Goal: Task Accomplishment & Management: Manage account settings

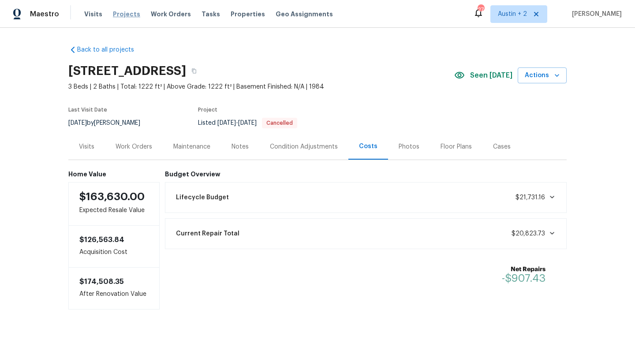
click at [120, 11] on span "Projects" at bounding box center [126, 14] width 27 height 9
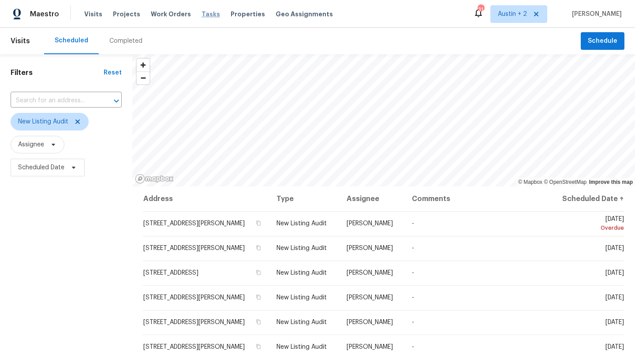
click at [204, 14] on span "Tasks" at bounding box center [211, 14] width 19 height 6
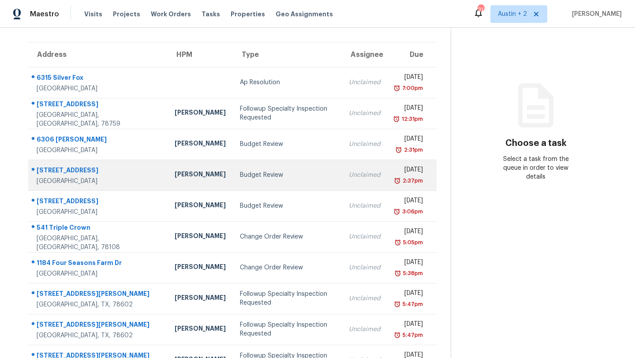
scroll to position [57, 0]
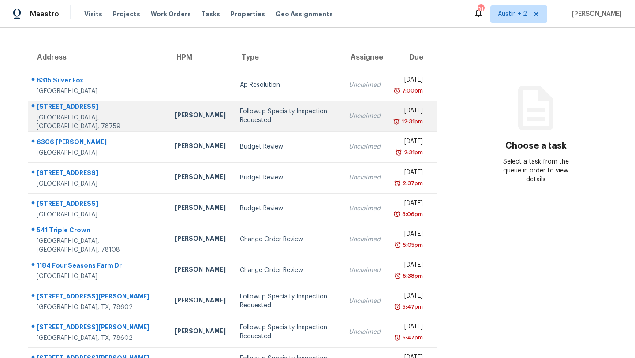
click at [240, 115] on div "Followup Specialty Inspection Requested" at bounding box center [287, 116] width 95 height 18
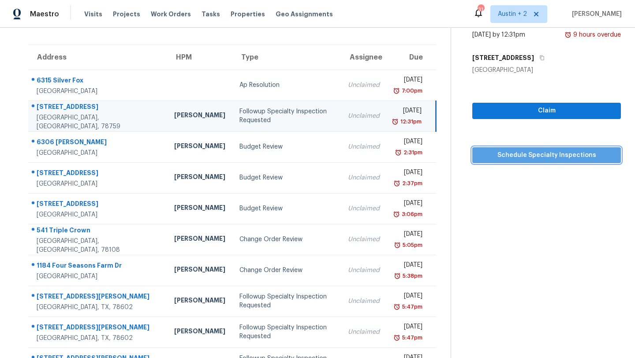
click at [546, 156] on span "Schedule Specialty Inspections" at bounding box center [546, 155] width 135 height 11
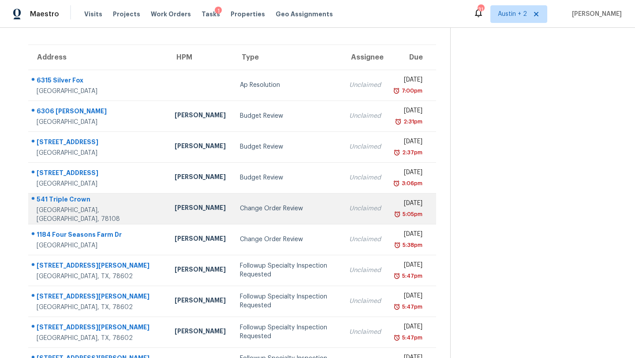
click at [176, 211] on td "[PERSON_NAME]" at bounding box center [200, 208] width 65 height 31
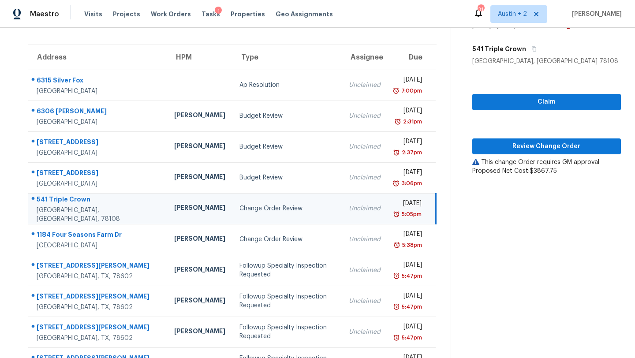
click at [501, 154] on div "Claim Review Change Order This change Order requires GM approval Proposed Net C…" at bounding box center [546, 121] width 149 height 110
click at [503, 150] on span "Review Change Order" at bounding box center [546, 146] width 135 height 11
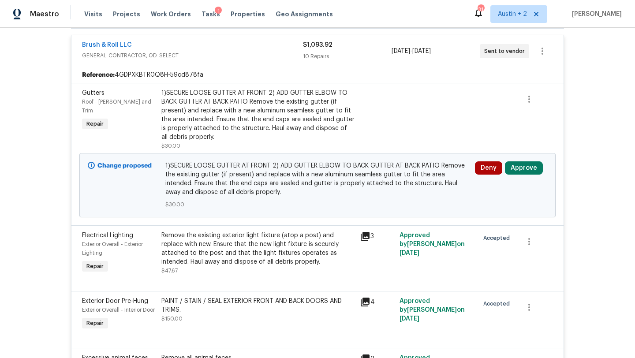
scroll to position [233, 0]
click at [528, 172] on button "Approve" at bounding box center [524, 167] width 38 height 13
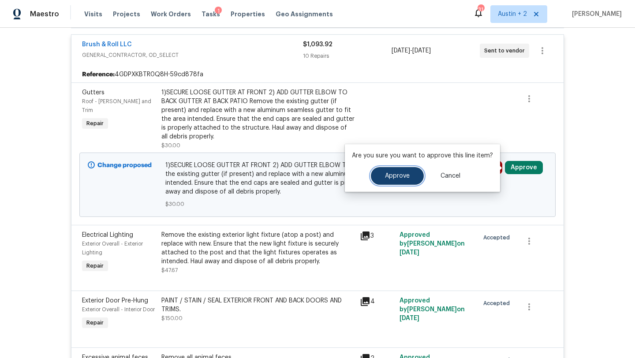
click at [412, 177] on button "Approve" at bounding box center [397, 176] width 53 height 18
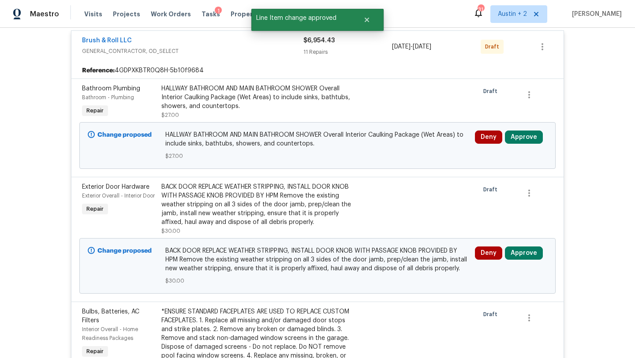
scroll to position [1212, 0]
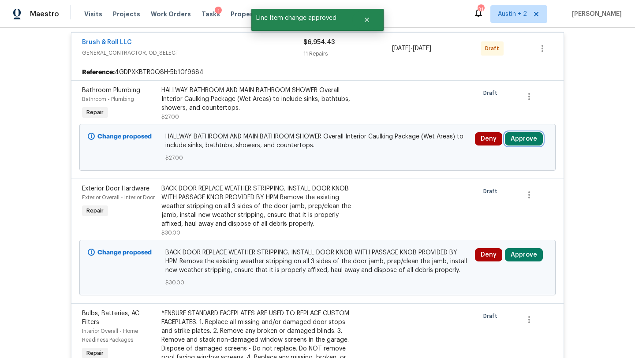
click at [525, 146] on button "Approve" at bounding box center [524, 138] width 38 height 13
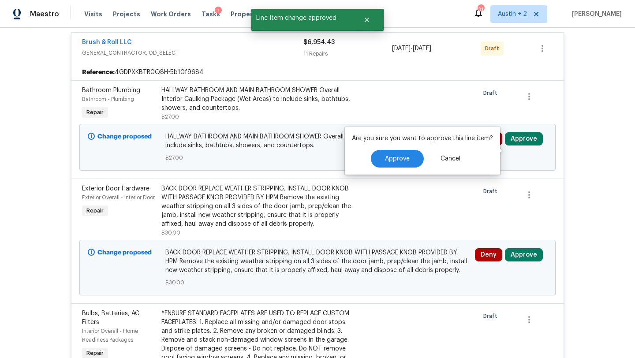
click at [408, 168] on div "Are you sure you want to approve this line item? Approve Cancel" at bounding box center [422, 151] width 155 height 48
click at [408, 164] on button "Approve" at bounding box center [397, 159] width 53 height 18
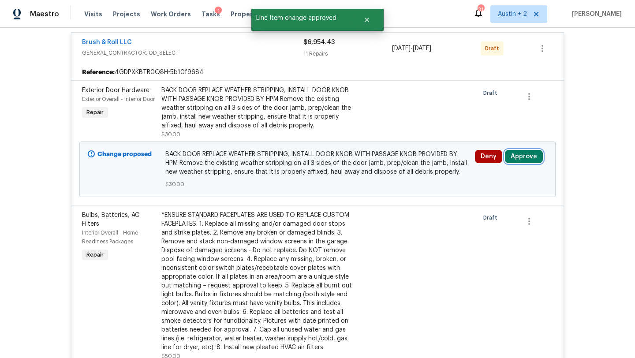
click at [523, 163] on button "Approve" at bounding box center [524, 156] width 38 height 13
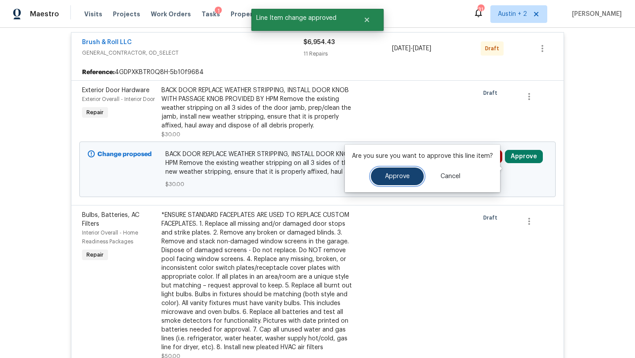
click at [411, 176] on button "Approve" at bounding box center [397, 177] width 53 height 18
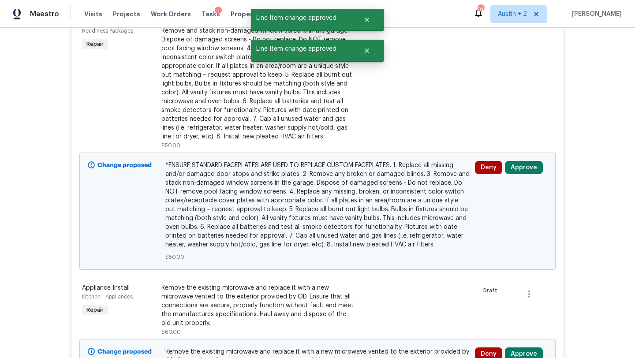
scroll to position [1300, 0]
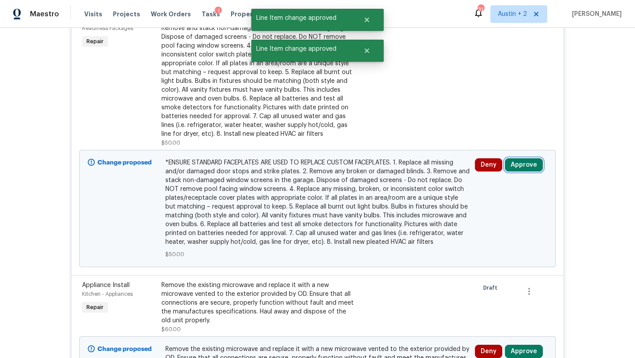
click at [529, 172] on button "Approve" at bounding box center [524, 164] width 38 height 13
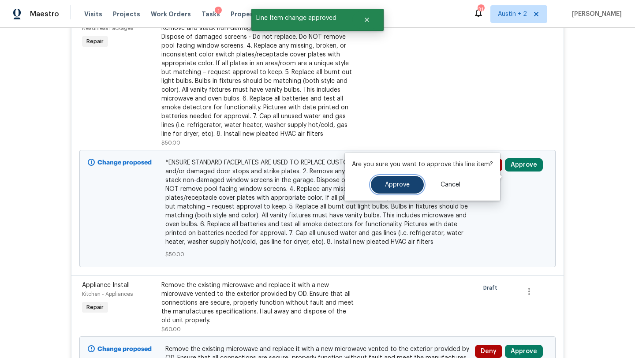
click at [408, 186] on button "Approve" at bounding box center [397, 185] width 53 height 18
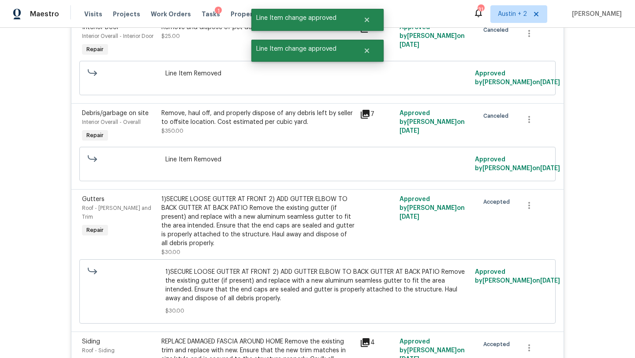
scroll to position [0, 0]
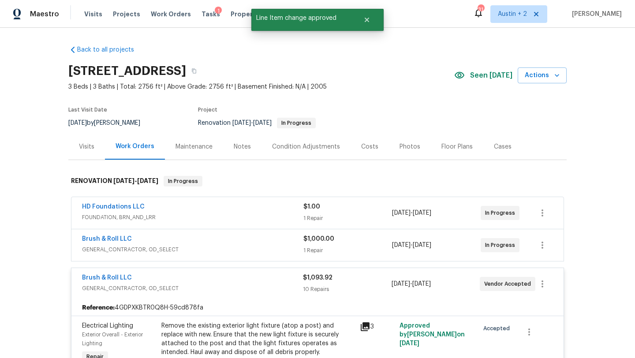
click at [369, 145] on div "Costs" at bounding box center [369, 146] width 17 height 9
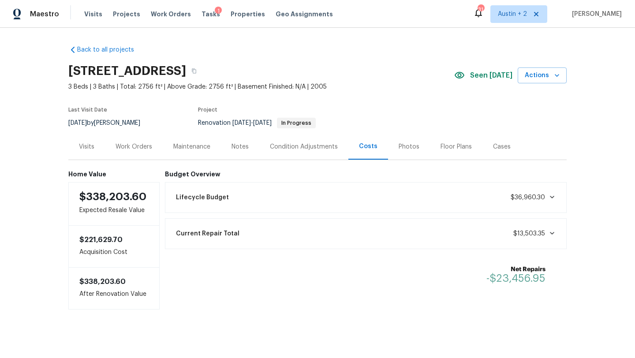
click at [132, 146] on div "Work Orders" at bounding box center [134, 146] width 37 height 9
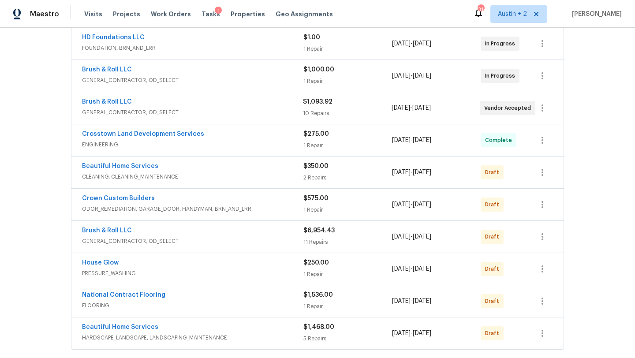
scroll to position [170, 0]
click at [387, 152] on div "Crosstown Land Development Services ENGINEERING $275.00 1 Repair 8/27/2025 - 9/…" at bounding box center [317, 139] width 492 height 32
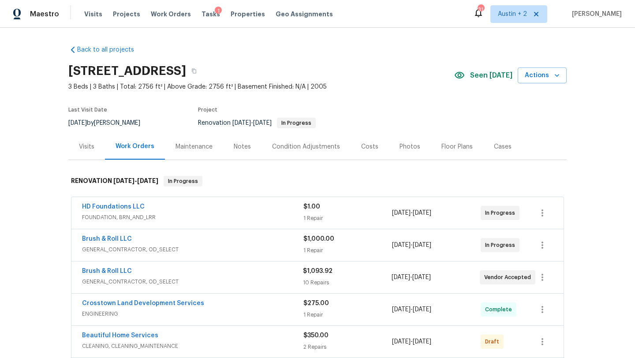
click at [305, 252] on div "1 Repair" at bounding box center [347, 250] width 89 height 9
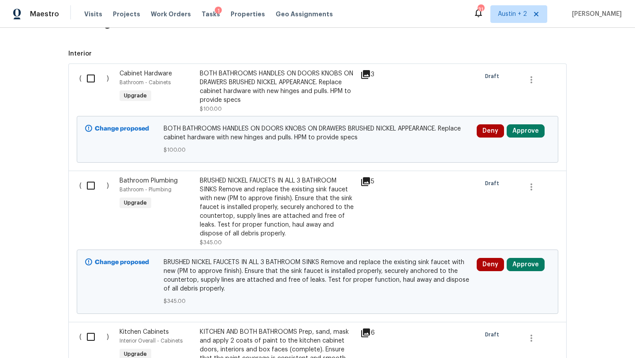
scroll to position [646, 0]
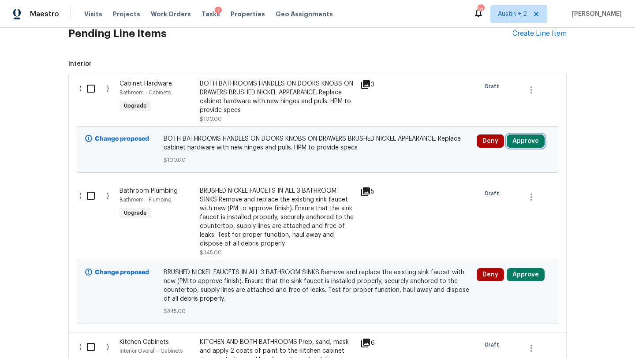
click at [531, 142] on button "Approve" at bounding box center [526, 141] width 38 height 13
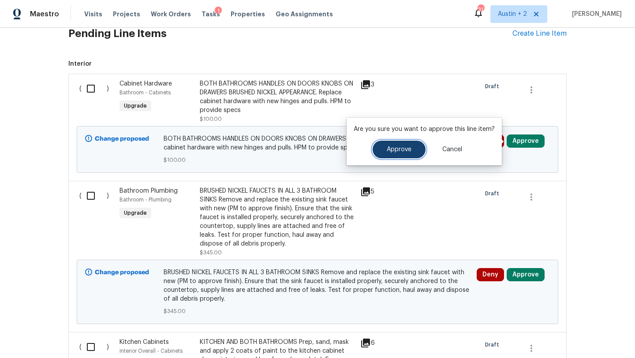
click at [381, 146] on button "Approve" at bounding box center [399, 150] width 53 height 18
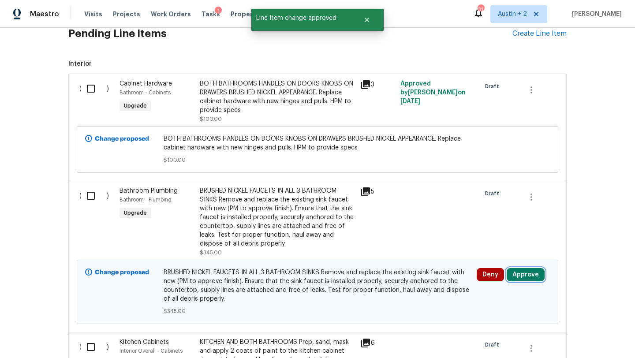
click at [524, 275] on button "Approve" at bounding box center [526, 274] width 38 height 13
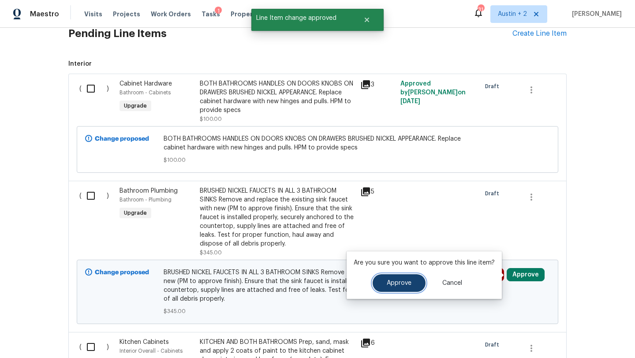
click at [412, 278] on button "Approve" at bounding box center [399, 283] width 53 height 18
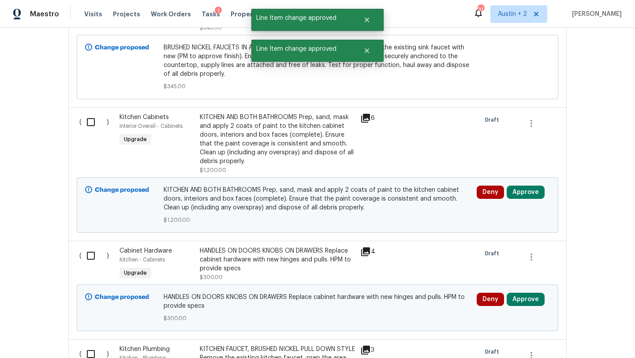
scroll to position [879, 0]
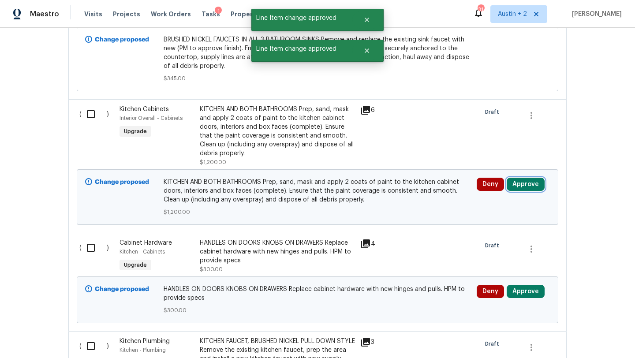
click at [526, 187] on button "Approve" at bounding box center [526, 184] width 38 height 13
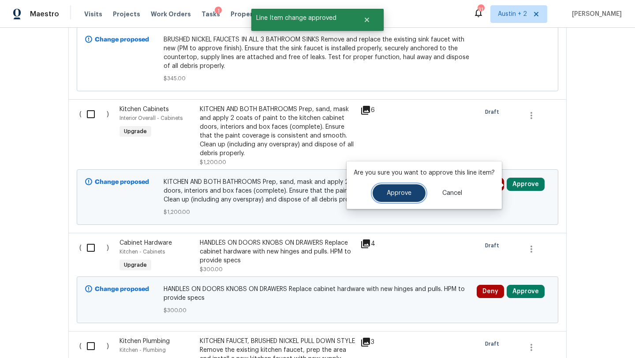
click at [400, 189] on button "Approve" at bounding box center [399, 193] width 53 height 18
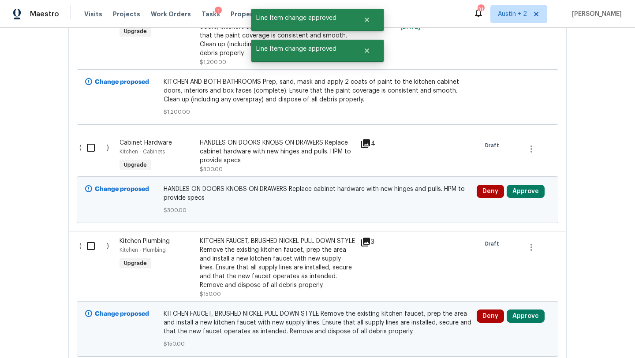
scroll to position [980, 0]
click at [524, 197] on button "Approve" at bounding box center [526, 190] width 38 height 13
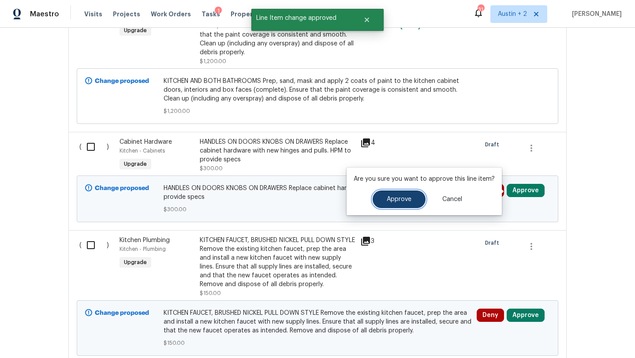
click at [390, 204] on button "Approve" at bounding box center [399, 200] width 53 height 18
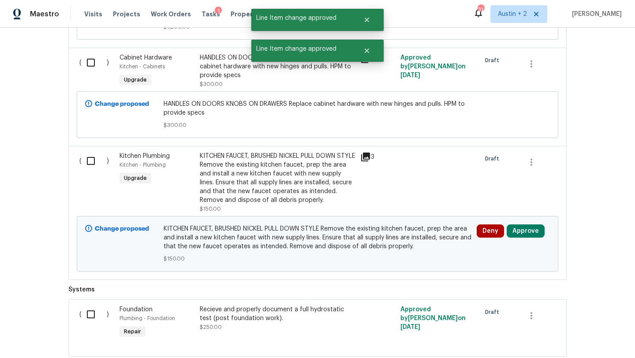
scroll to position [1068, 0]
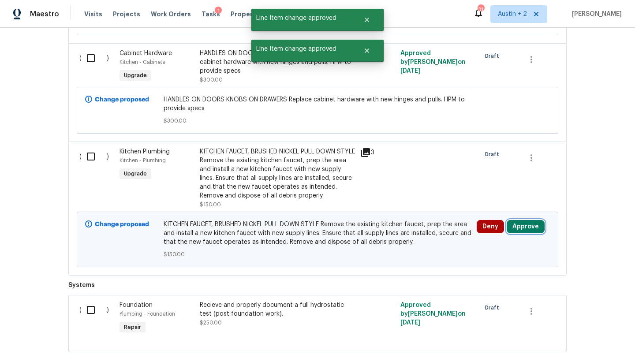
click at [524, 230] on button "Approve" at bounding box center [526, 226] width 38 height 13
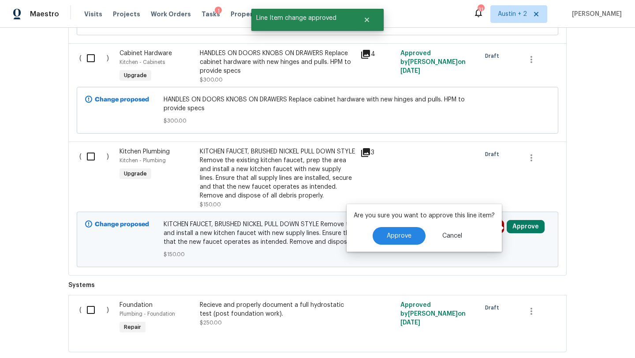
click at [395, 245] on div "Are you sure you want to approve this line item? Approve Cancel" at bounding box center [424, 228] width 155 height 48
click at [396, 238] on span "Approve" at bounding box center [399, 236] width 25 height 7
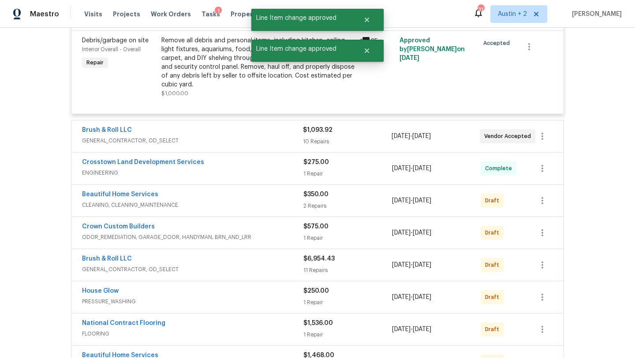
scroll to position [0, 0]
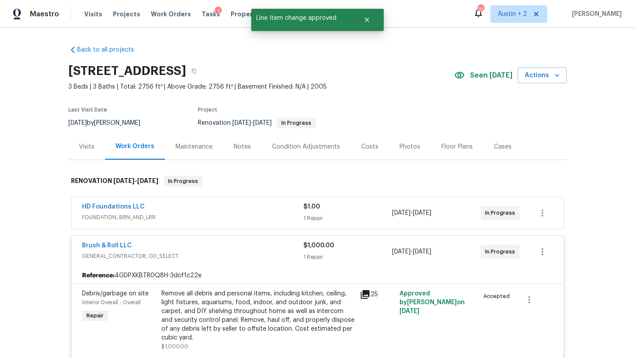
click at [215, 12] on div "1" at bounding box center [218, 11] width 7 height 9
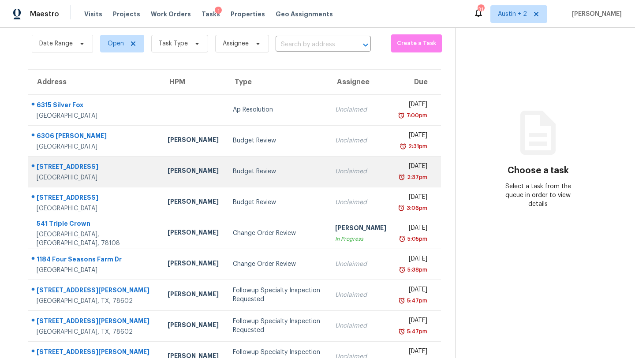
scroll to position [34, 0]
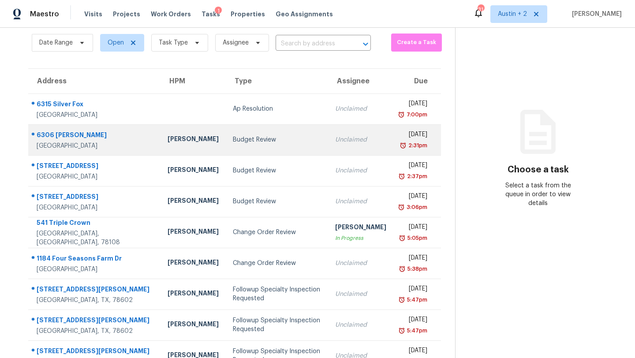
click at [226, 145] on td "Budget Review" at bounding box center [277, 139] width 102 height 31
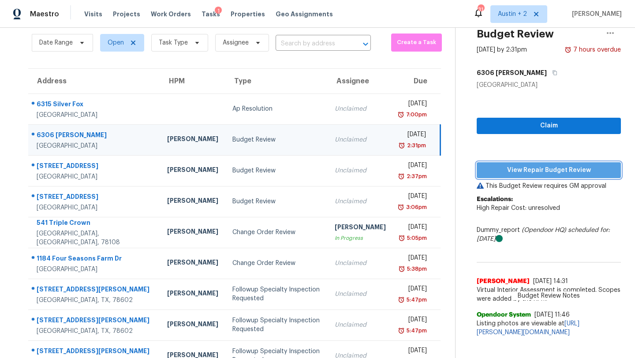
click at [513, 172] on span "View Repair Budget Review" at bounding box center [549, 170] width 130 height 11
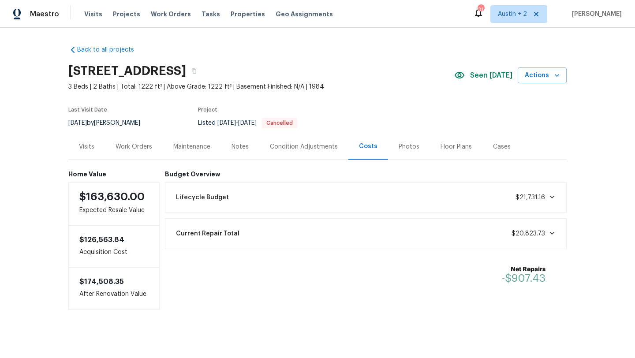
click at [136, 145] on div "Work Orders" at bounding box center [134, 146] width 37 height 9
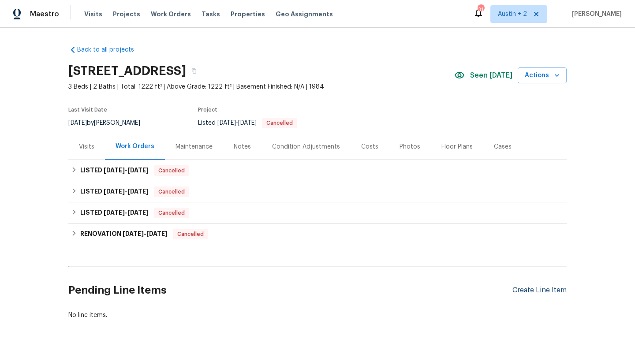
click at [537, 287] on div "Create Line Item" at bounding box center [539, 290] width 54 height 8
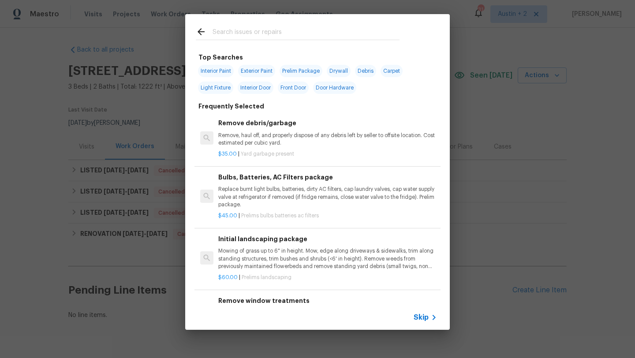
click at [292, 36] on input "text" at bounding box center [306, 32] width 187 height 13
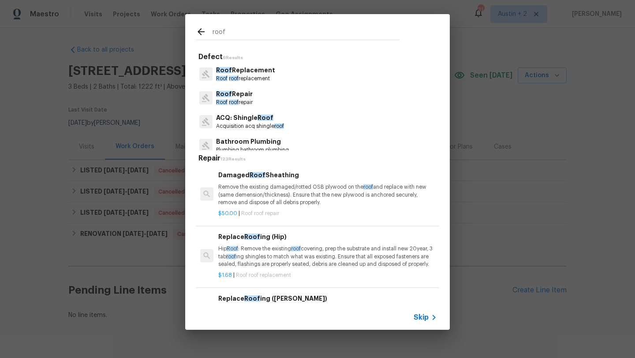
type input "roof"
click at [241, 81] on p "Roof roof replacement" at bounding box center [245, 78] width 59 height 7
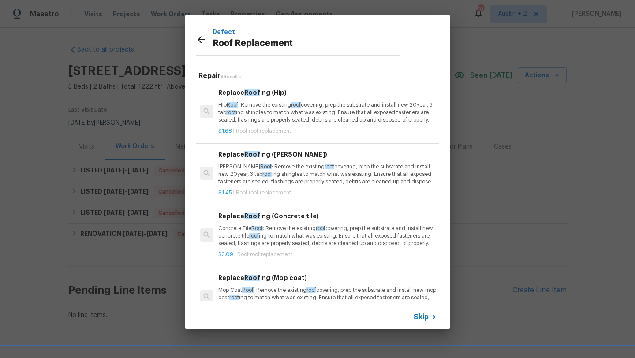
click at [333, 115] on p "Hip Roof : Remove the existing roof covering, prep the substrate and install ne…" at bounding box center [327, 112] width 219 height 22
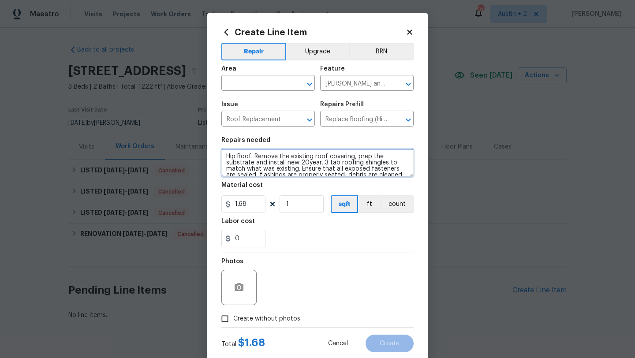
scroll to position [12, 0]
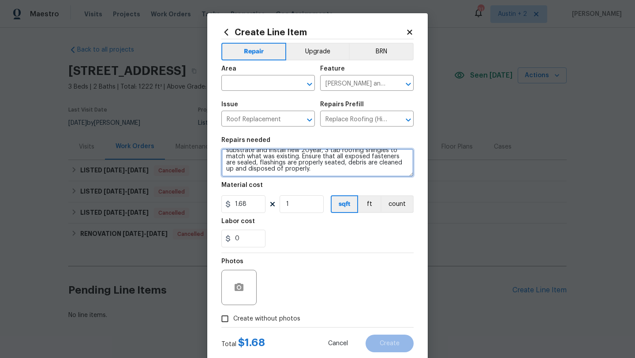
drag, startPoint x: 226, startPoint y: 156, endPoint x: 271, endPoint y: 202, distance: 64.2
click at [271, 202] on section "Repairs needed Hip Roof: Remove the existing roof covering, prep the substrate …" at bounding box center [317, 192] width 192 height 121
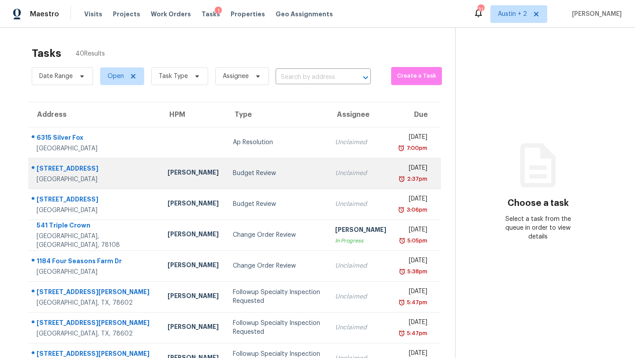
click at [233, 170] on div "Budget Review" at bounding box center [277, 173] width 88 height 9
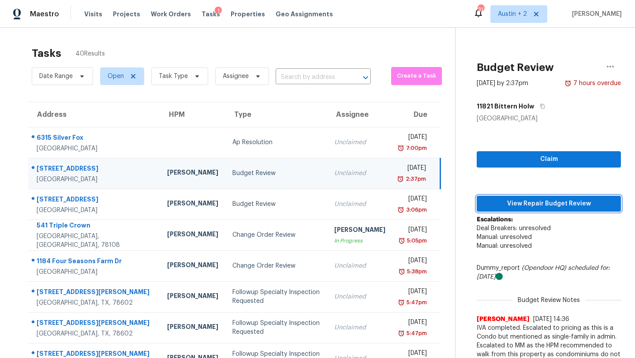
click at [541, 209] on button "View Repair Budget Review" at bounding box center [549, 204] width 144 height 16
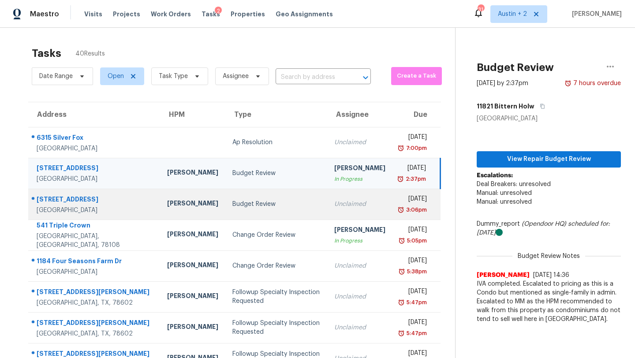
click at [232, 203] on div "Budget Review" at bounding box center [276, 204] width 88 height 9
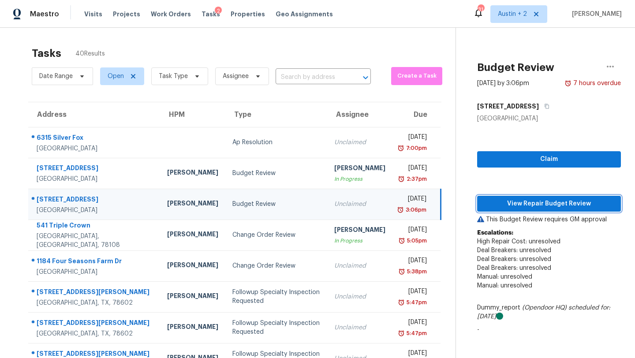
click at [500, 200] on span "View Repair Budget Review" at bounding box center [549, 203] width 130 height 11
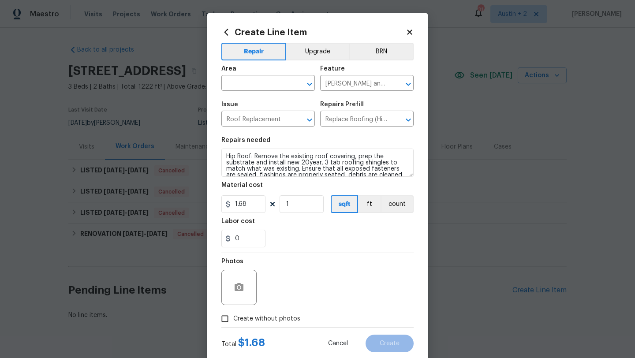
scroll to position [12, 0]
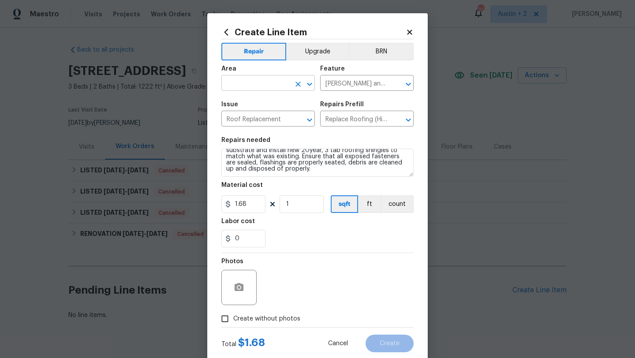
click at [274, 84] on input "text" at bounding box center [255, 84] width 69 height 14
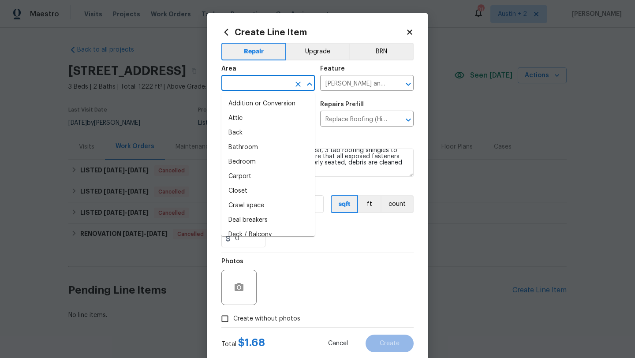
type input "e"
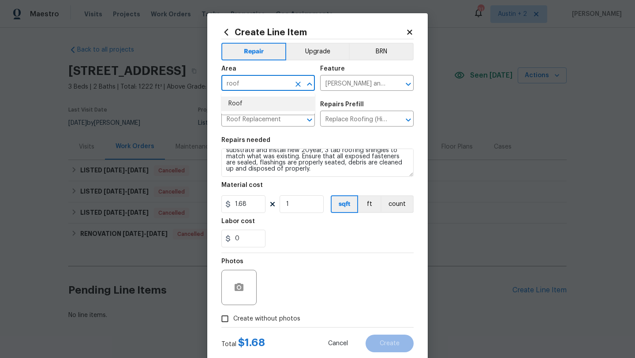
click at [261, 104] on li "Roof" at bounding box center [268, 104] width 94 height 15
type input "Roof"
click at [351, 87] on input "Eaves and Trim" at bounding box center [354, 84] width 69 height 14
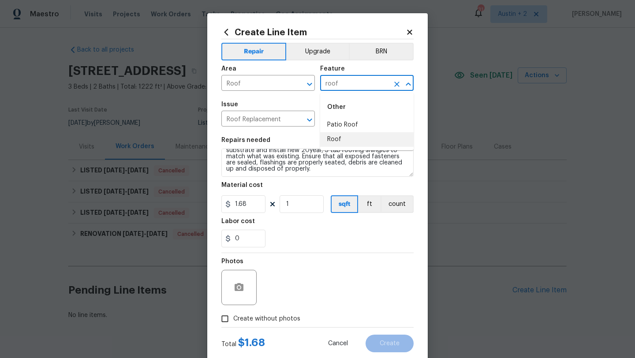
click at [336, 135] on li "Roof" at bounding box center [367, 139] width 94 height 15
type input "Roof"
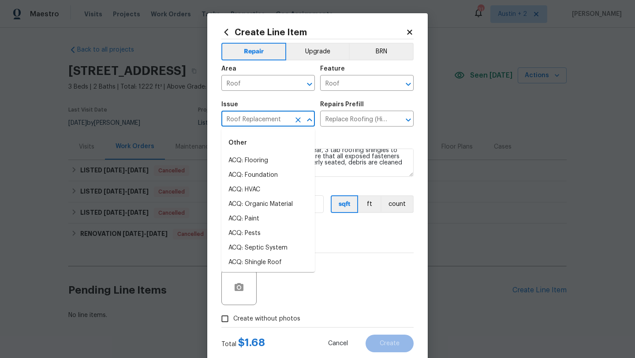
click at [273, 123] on input "Roof Replacement" at bounding box center [255, 120] width 69 height 14
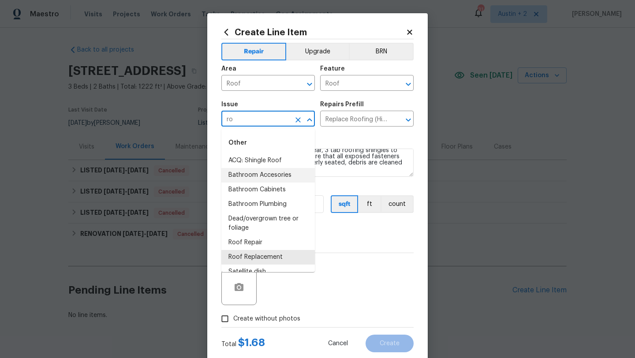
click at [262, 160] on li "ACQ: Shingle Roof" at bounding box center [268, 160] width 94 height 15
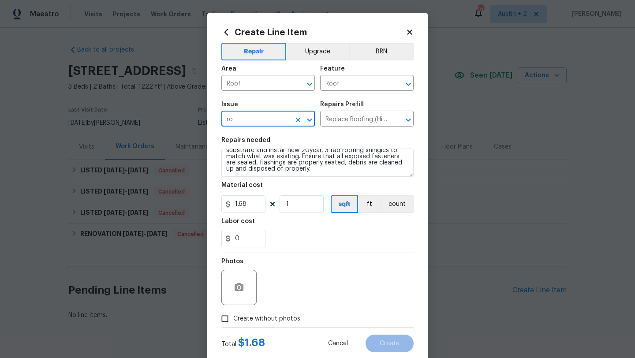
type input "ACQ: Shingle Roof"
click at [339, 130] on div "Issue ACQ: Shingle Roof ​ Repairs Prefill ​" at bounding box center [317, 114] width 192 height 36
click at [352, 119] on input "text" at bounding box center [354, 120] width 69 height 14
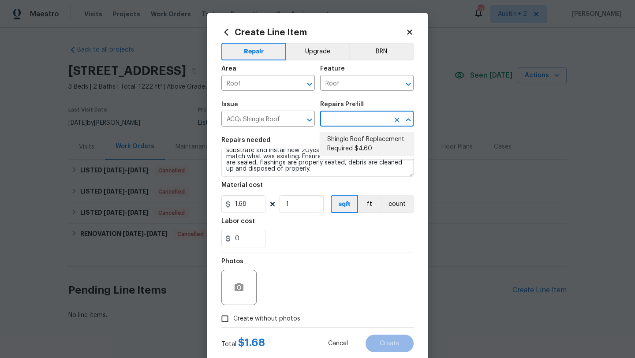
click at [352, 134] on li "Shingle Roof Replacement Required $4.60" at bounding box center [367, 144] width 94 height 24
type input "Acquisition"
type input "Shingle Roof Replacement Required $4.60"
type input "4.6"
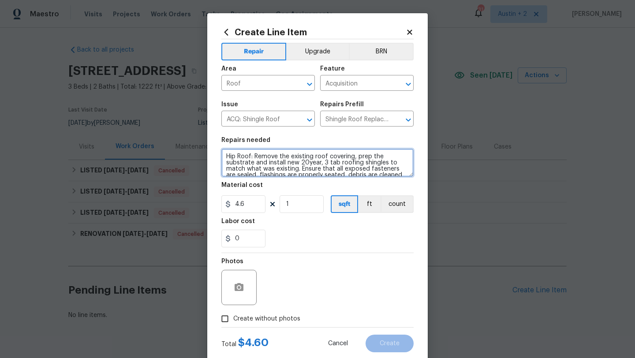
drag, startPoint x: 396, startPoint y: 159, endPoint x: 72, endPoint y: 147, distance: 324.4
click at [72, 147] on div "Create Line Item Repair Upgrade BRN Area Roof ​ Feature Acquisition ​ Issue ACQ…" at bounding box center [317, 179] width 635 height 358
type textarea "Acquisition Scope: Shingle Roof Replacement Required."
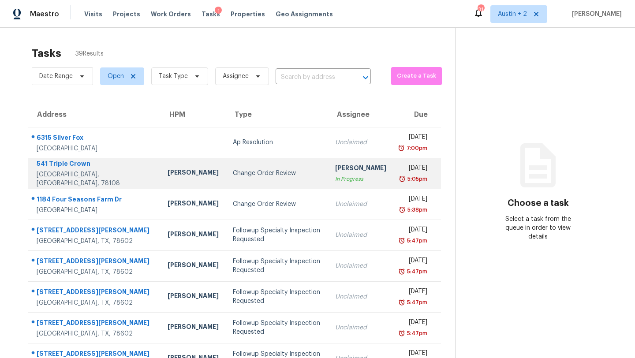
click at [233, 176] on div "Change Order Review" at bounding box center [277, 173] width 88 height 9
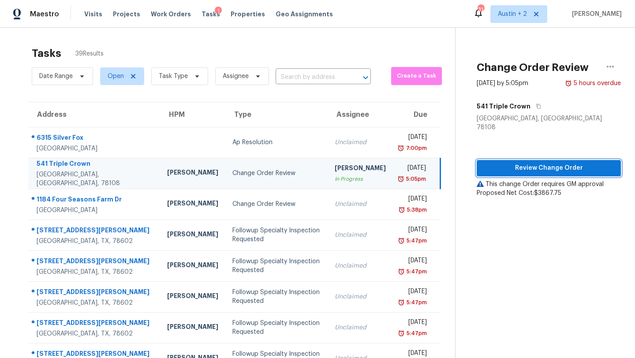
click at [506, 163] on span "Review Change Order" at bounding box center [549, 168] width 130 height 11
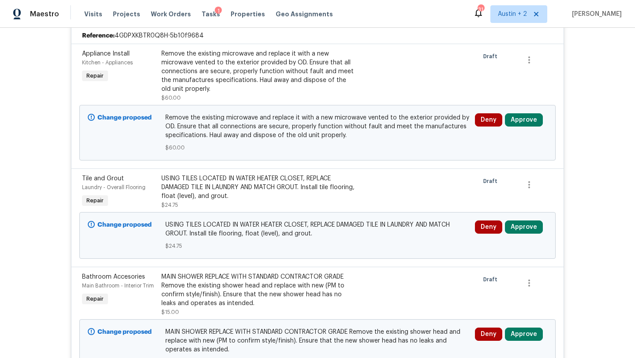
scroll to position [1260, 0]
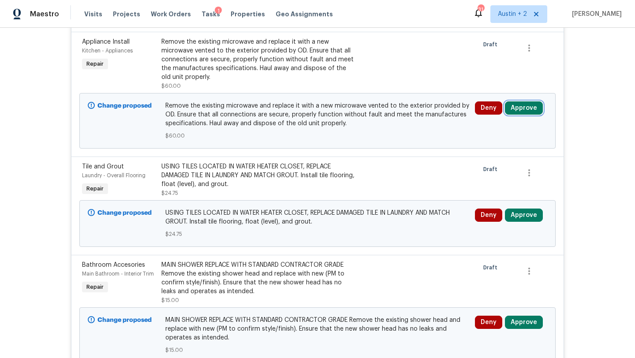
click at [535, 115] on button "Approve" at bounding box center [524, 107] width 38 height 13
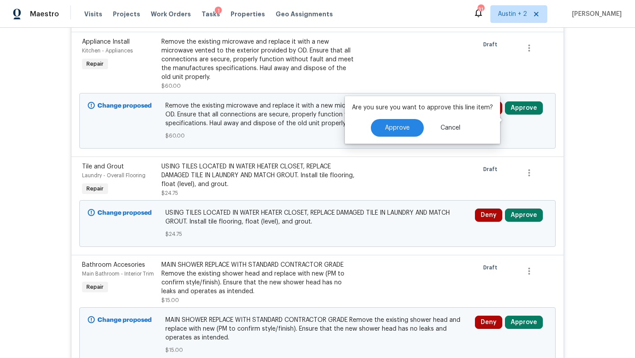
click at [395, 119] on div "Are you sure you want to approve this line item? Approve Cancel" at bounding box center [422, 120] width 155 height 48
click at [393, 124] on button "Approve" at bounding box center [397, 128] width 53 height 18
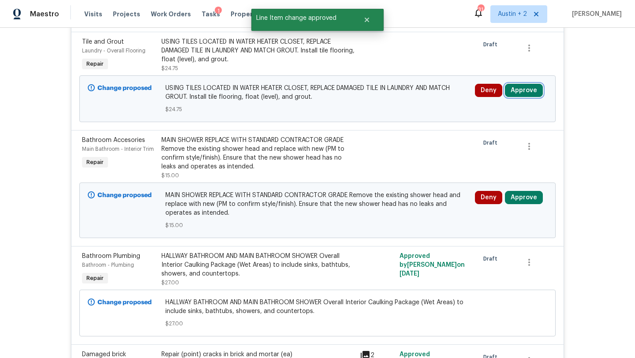
click at [527, 97] on button "Approve" at bounding box center [524, 90] width 38 height 13
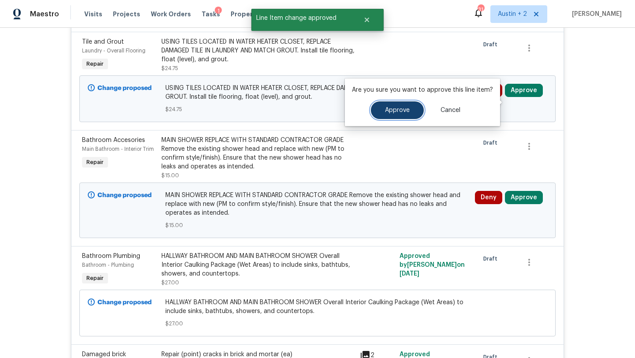
click at [386, 103] on button "Approve" at bounding box center [397, 110] width 53 height 18
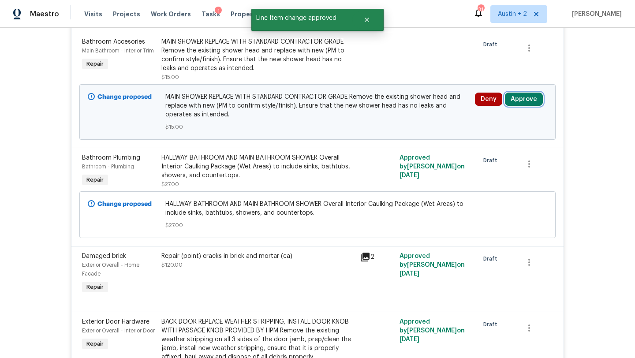
click at [519, 106] on button "Approve" at bounding box center [524, 99] width 38 height 13
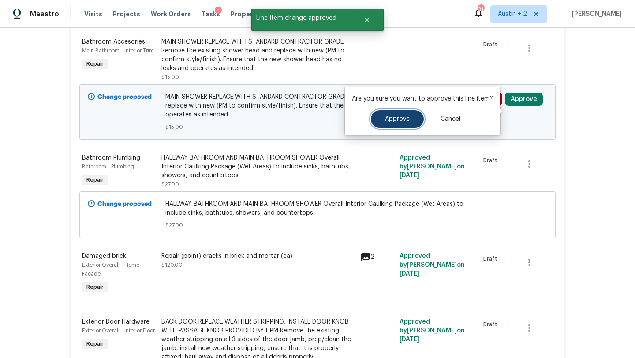
click at [392, 120] on span "Approve" at bounding box center [397, 119] width 25 height 7
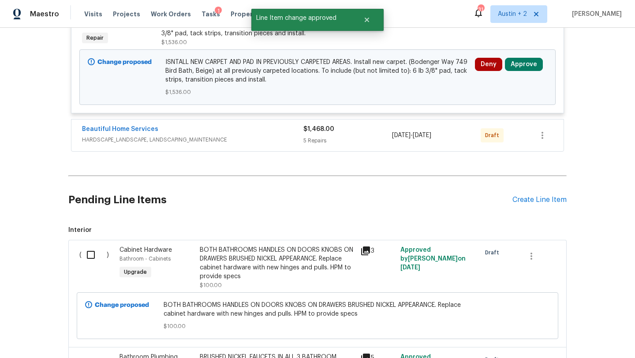
scroll to position [2688, 0]
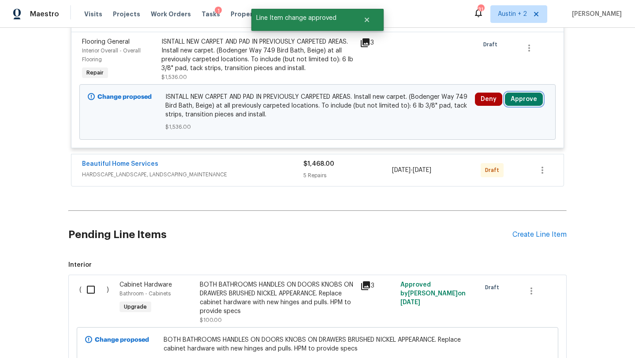
click at [535, 106] on button "Approve" at bounding box center [524, 99] width 38 height 13
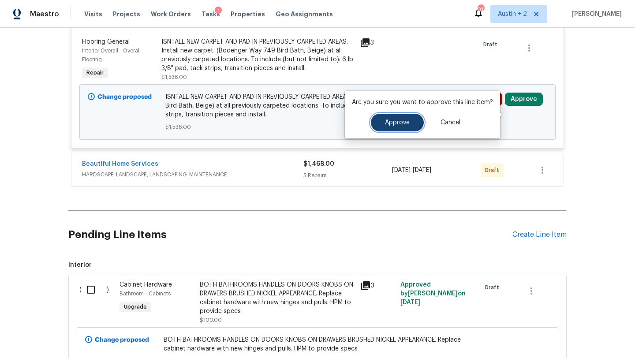
click at [391, 124] on span "Approve" at bounding box center [397, 123] width 25 height 7
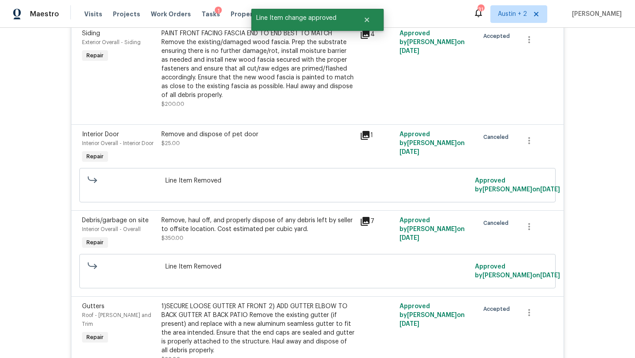
scroll to position [0, 0]
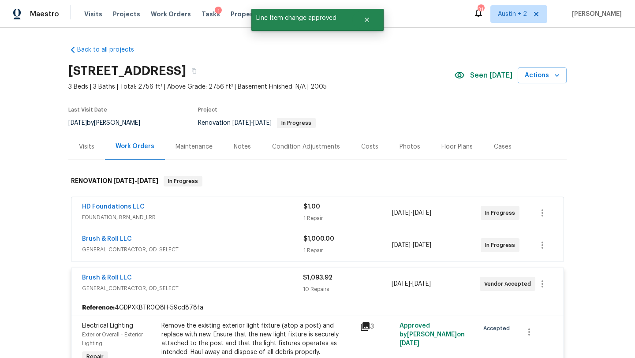
click at [365, 143] on div "Costs" at bounding box center [369, 146] width 17 height 9
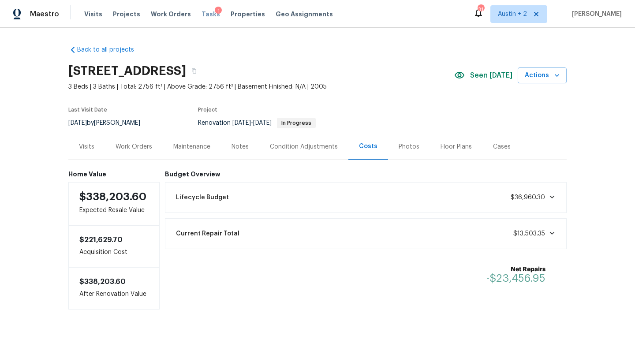
click at [204, 13] on span "Tasks" at bounding box center [211, 14] width 19 height 6
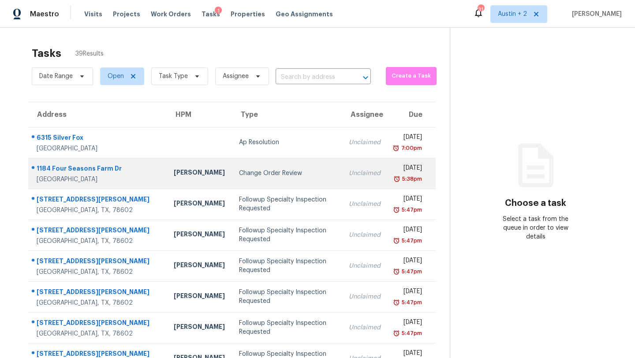
click at [239, 176] on div "Change Order Review" at bounding box center [287, 173] width 96 height 9
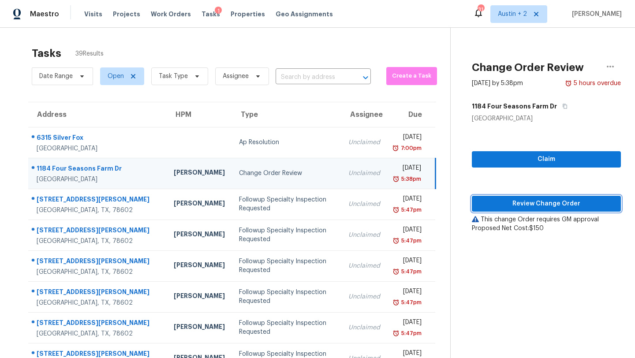
click at [486, 208] on span "Review Change Order" at bounding box center [546, 203] width 135 height 11
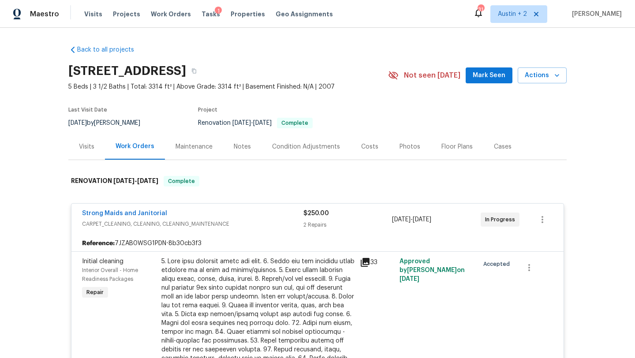
click at [475, 82] on button "Mark Seen" at bounding box center [489, 75] width 47 height 16
click at [203, 11] on span "Tasks" at bounding box center [211, 14] width 19 height 6
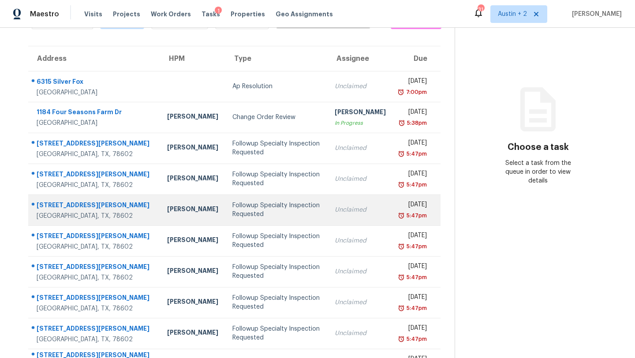
scroll to position [101, 0]
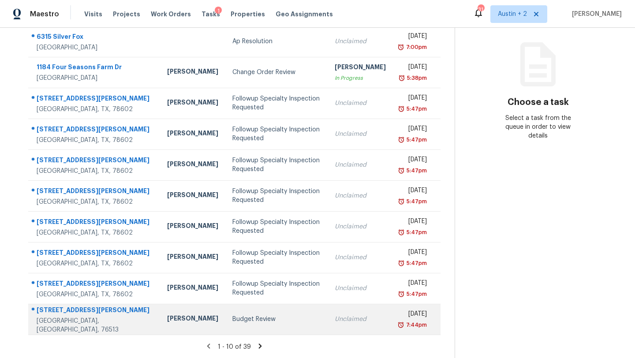
click at [225, 325] on td "Budget Review" at bounding box center [276, 319] width 102 height 31
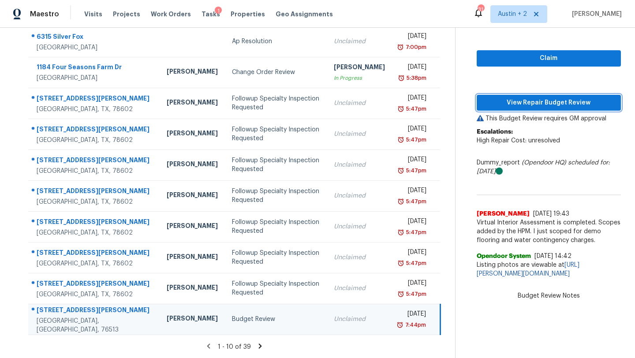
click at [559, 102] on span "View Repair Budget Review" at bounding box center [549, 102] width 130 height 11
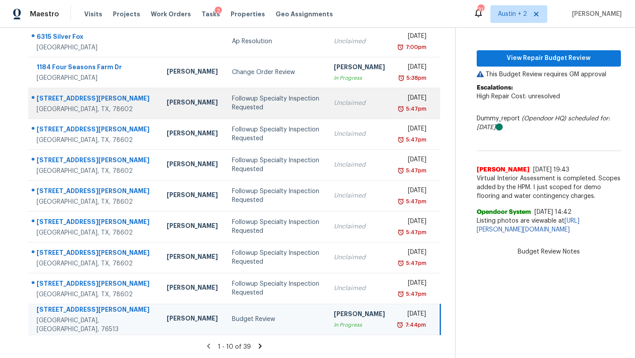
click at [167, 107] on div "[PERSON_NAME]" at bounding box center [192, 103] width 51 height 11
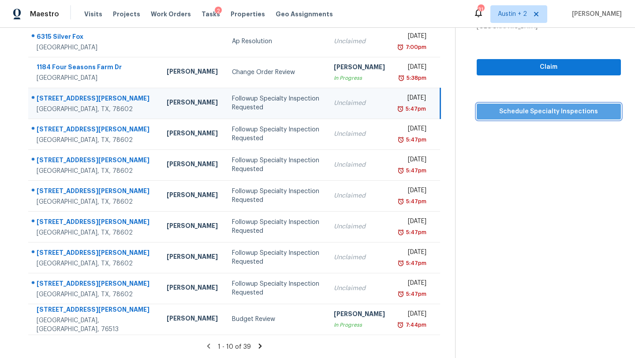
click at [523, 108] on span "Schedule Specialty Inspections" at bounding box center [549, 111] width 130 height 11
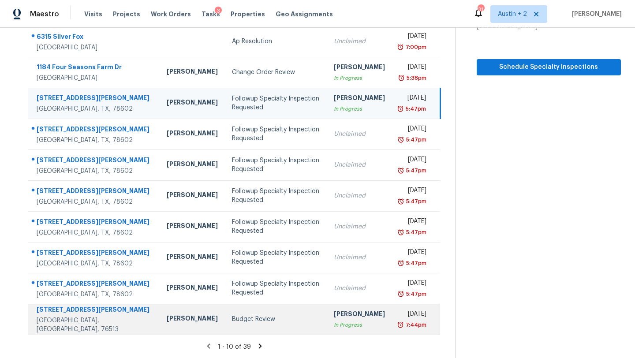
click at [261, 315] on div "Budget Review" at bounding box center [276, 319] width 88 height 9
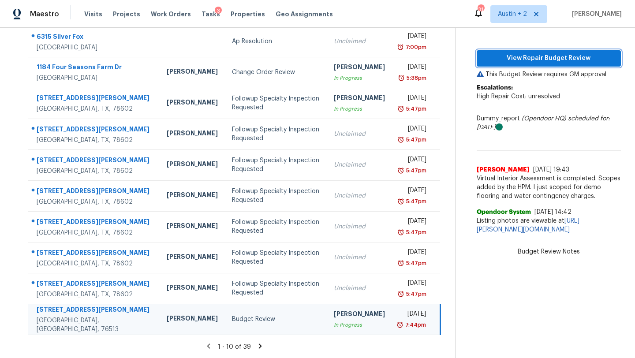
click at [526, 62] on span "View Repair Budget Review" at bounding box center [549, 58] width 130 height 11
click at [259, 345] on icon at bounding box center [260, 346] width 3 height 5
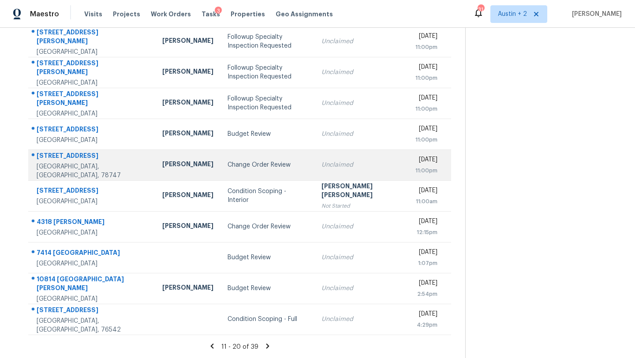
click at [221, 170] on td "Change Order Review" at bounding box center [268, 165] width 94 height 31
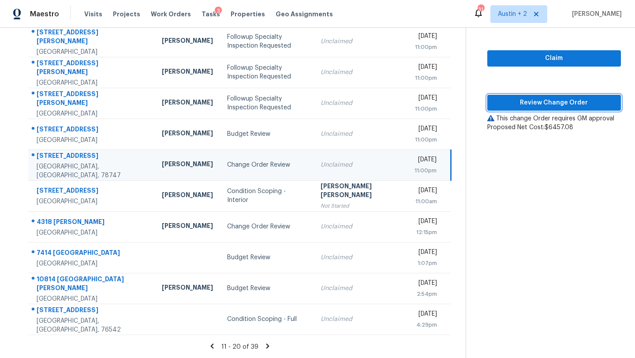
click at [494, 105] on span "Review Change Order" at bounding box center [554, 102] width 120 height 11
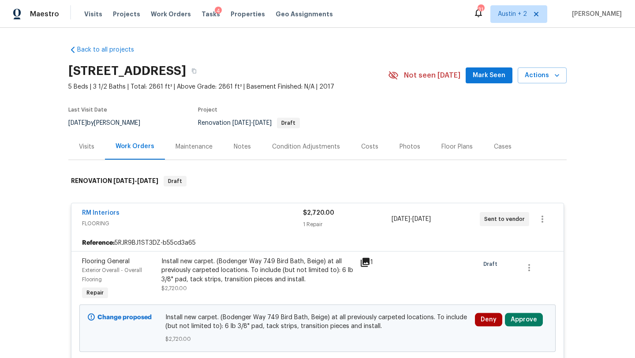
click at [483, 82] on button "Mark Seen" at bounding box center [489, 75] width 47 height 16
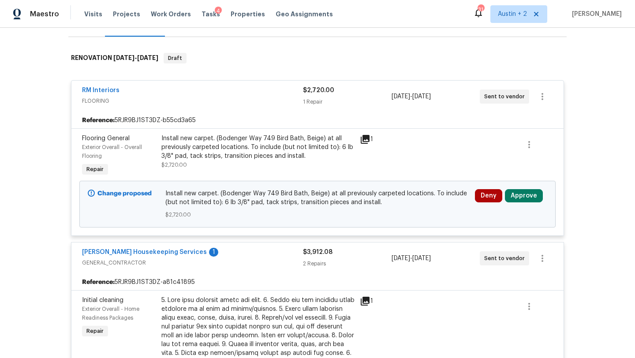
scroll to position [124, 0]
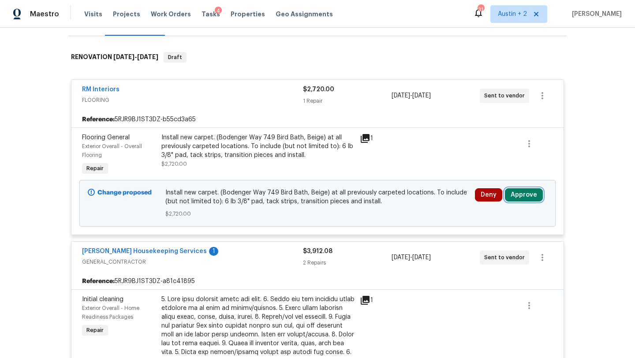
click at [529, 192] on button "Approve" at bounding box center [524, 194] width 38 height 13
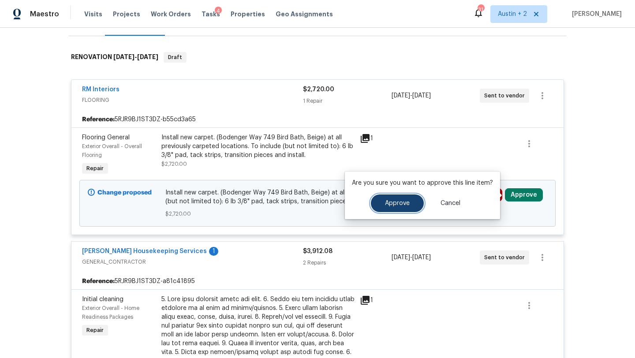
click at [390, 206] on span "Approve" at bounding box center [397, 203] width 25 height 7
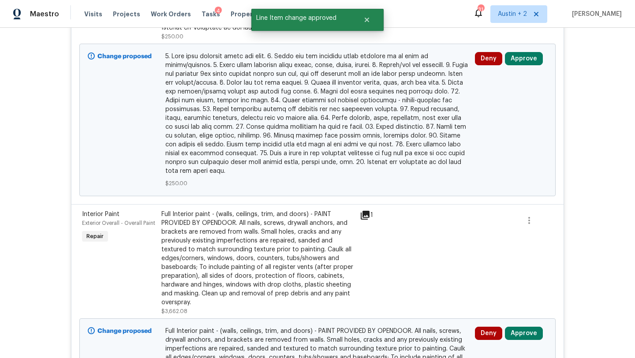
scroll to position [394, 0]
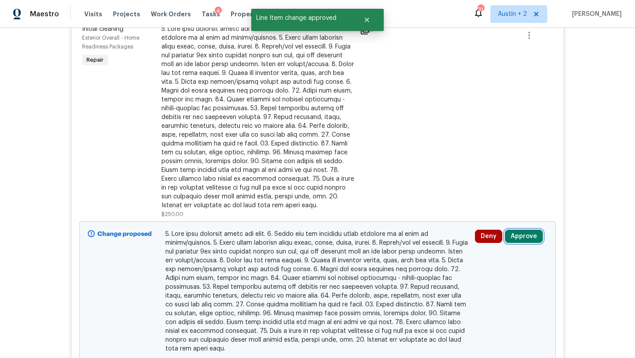
click at [523, 236] on button "Approve" at bounding box center [524, 236] width 38 height 13
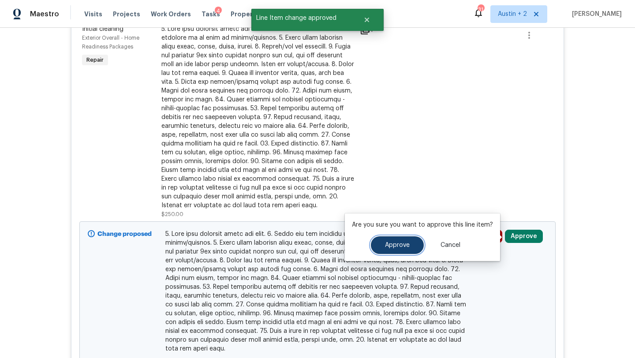
click at [389, 244] on span "Approve" at bounding box center [397, 245] width 25 height 7
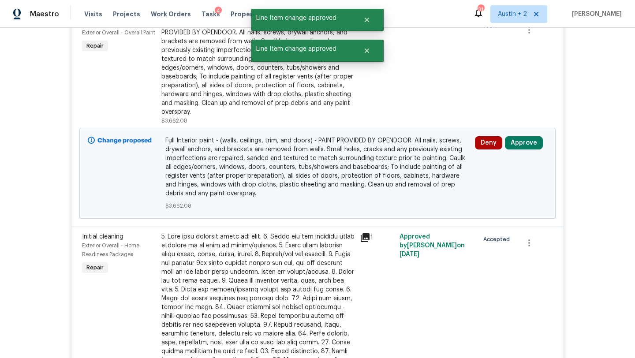
scroll to position [973, 0]
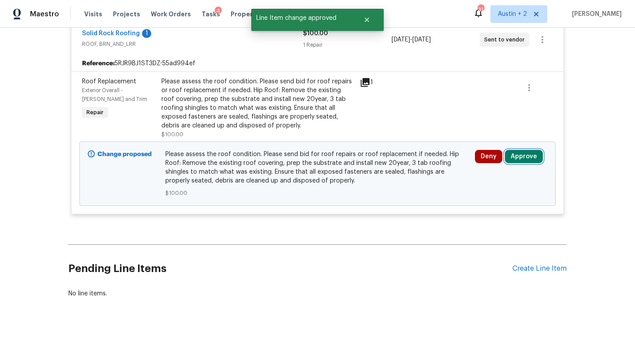
click at [531, 157] on button "Approve" at bounding box center [524, 156] width 38 height 13
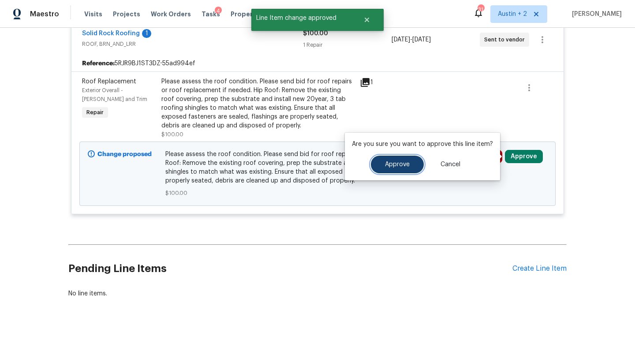
click at [399, 166] on span "Approve" at bounding box center [397, 164] width 25 height 7
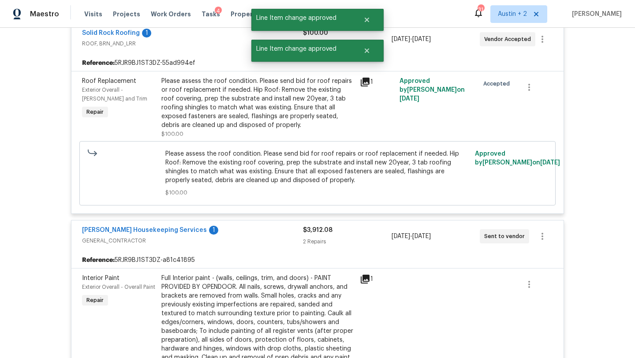
scroll to position [0, 0]
